Goal: Find contact information

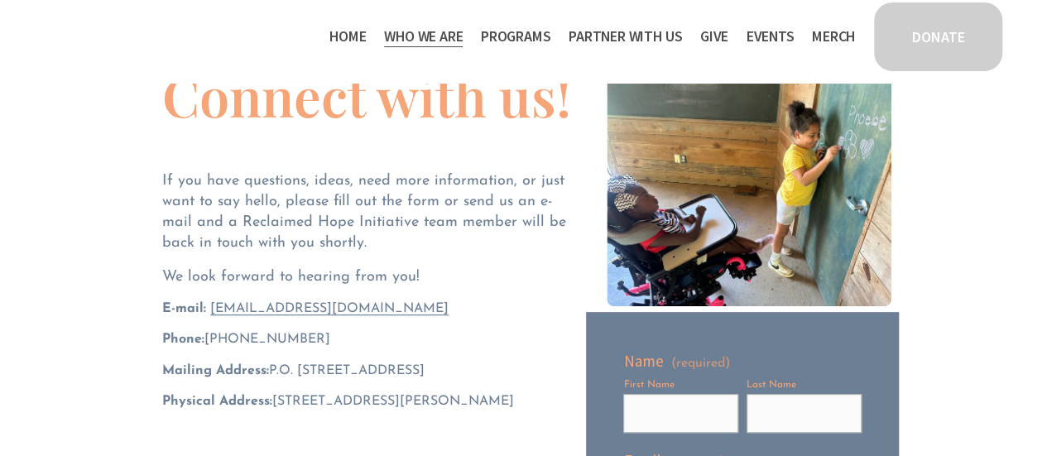
scroll to position [132, 0]
drag, startPoint x: 417, startPoint y: 311, endPoint x: 208, endPoint y: 292, distance: 210.3
click at [208, 292] on div "Connect with us! If you have questions, ideas, need more information, or just w…" at bounding box center [367, 257] width 410 height 376
copy span "[EMAIL_ADDRESS][DOMAIN_NAME]"
click at [461, 312] on p "E-mail: hello@reclaimedhopeinitiative.org" at bounding box center [367, 309] width 410 height 18
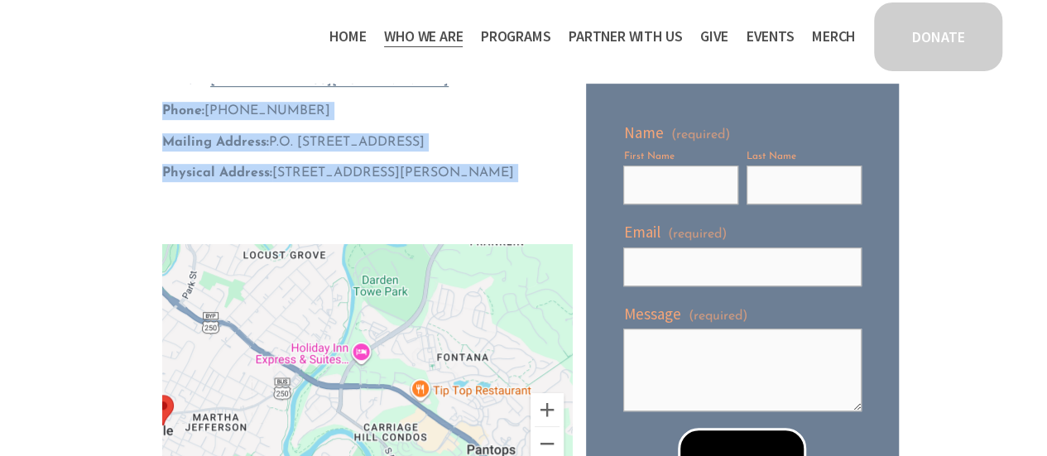
scroll to position [382, 0]
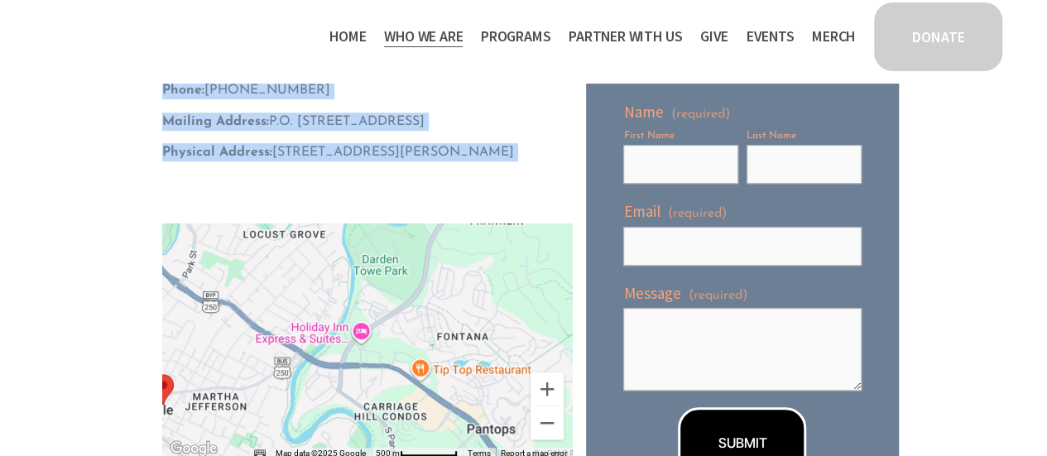
drag, startPoint x: 165, startPoint y: 337, endPoint x: 566, endPoint y: 152, distance: 441.8
click at [566, 152] on div "Connect with us! If you have questions, ideas, need more information, or just w…" at bounding box center [367, 8] width 410 height 376
copy div "Phone: ‪(804) 552-1230‬ Mailing Address: P.O. Box 2432, Charlottesville, VA 229…"
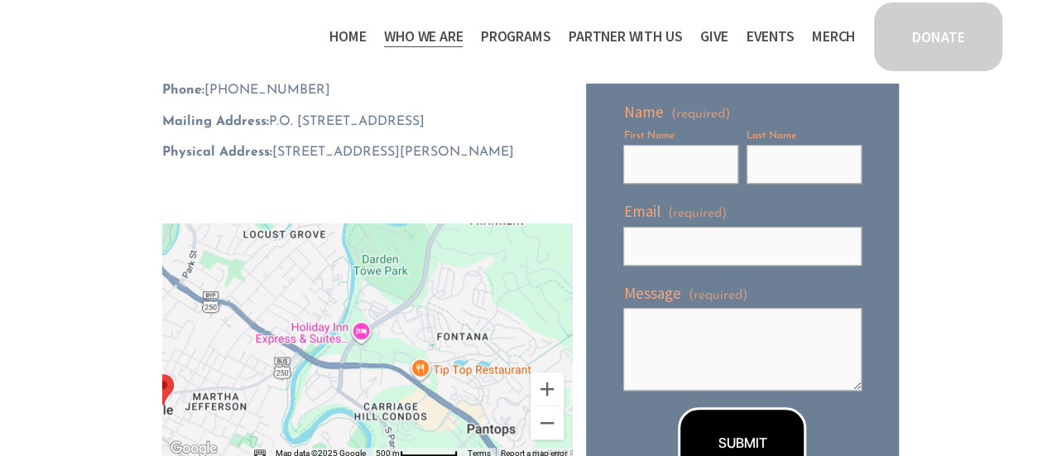
click at [503, 182] on p at bounding box center [367, 185] width 410 height 21
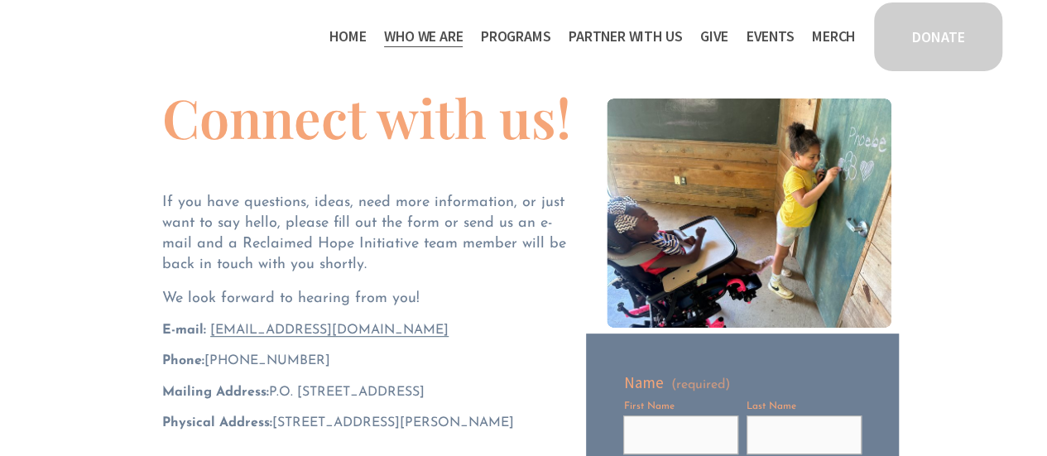
scroll to position [0, 0]
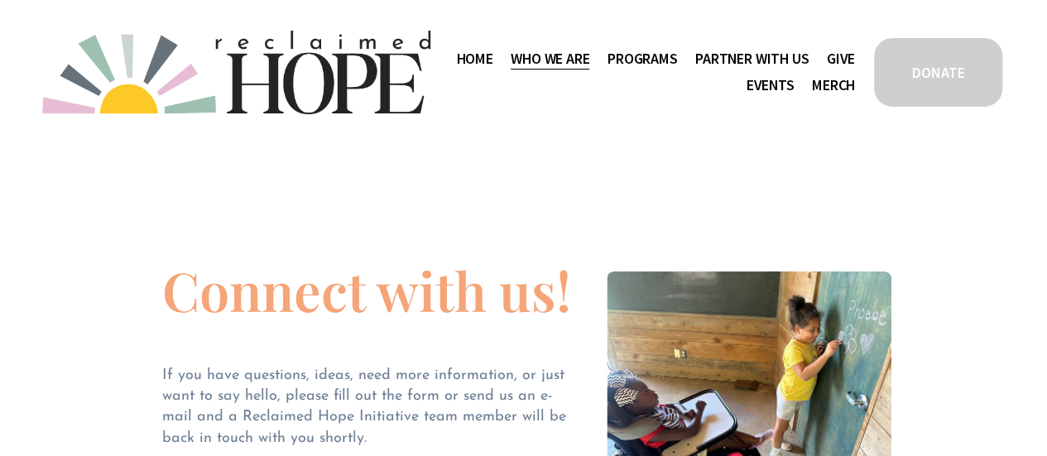
click at [0, 0] on span "Work With Us" at bounding box center [0, 0] width 0 height 0
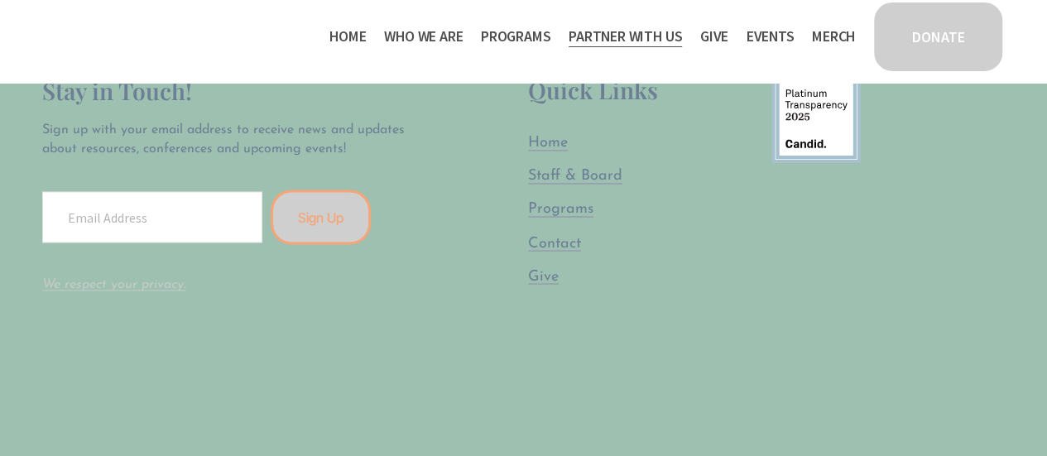
scroll to position [1351, 0]
click at [574, 234] on span "Contact" at bounding box center [554, 242] width 53 height 16
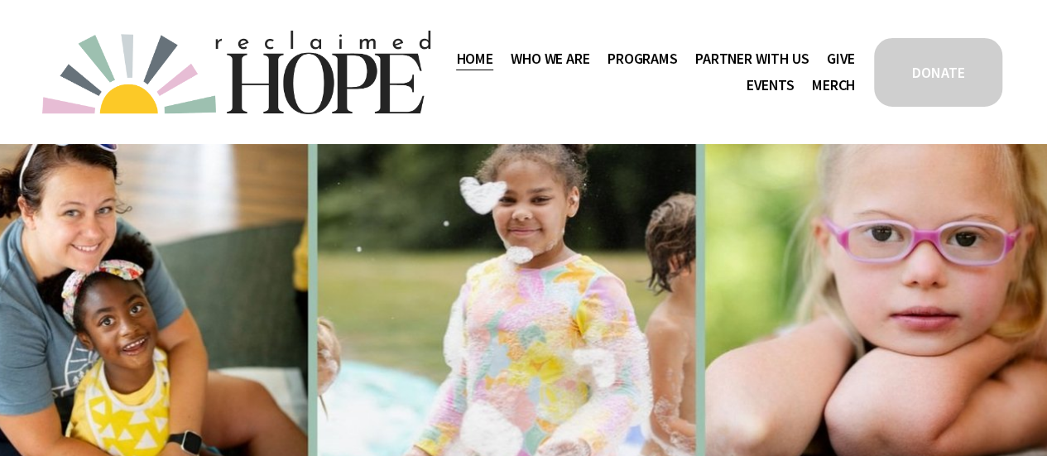
click at [585, 55] on span "Who We Are" at bounding box center [550, 59] width 79 height 24
click at [589, 56] on span "Who We Are" at bounding box center [550, 59] width 79 height 24
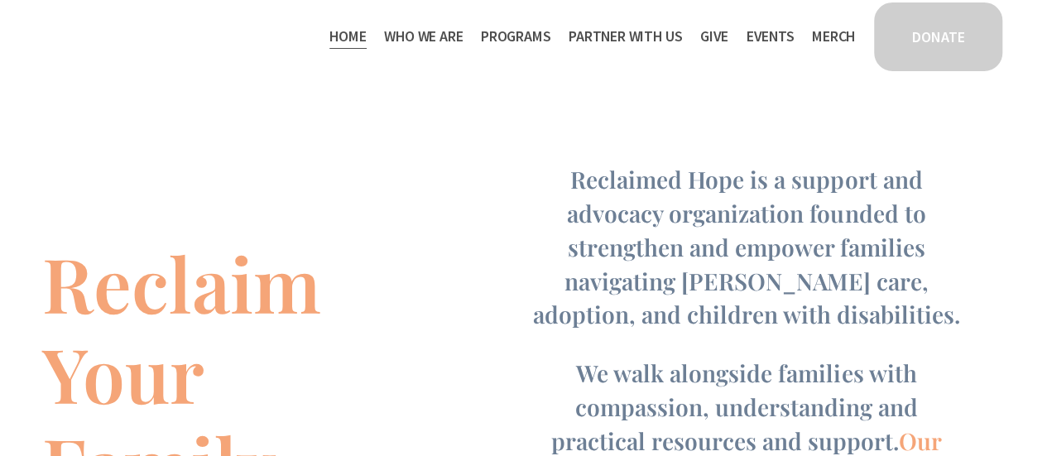
scroll to position [411, 0]
